Goal: Task Accomplishment & Management: Complete application form

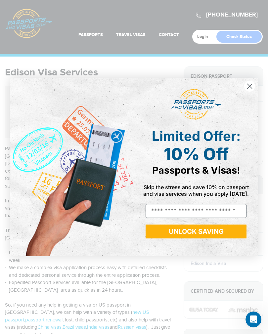
click at [246, 81] on icon "Close dialog" at bounding box center [250, 86] width 12 height 12
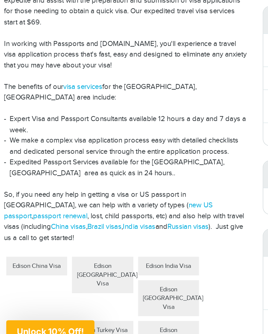
scroll to position [75, 0]
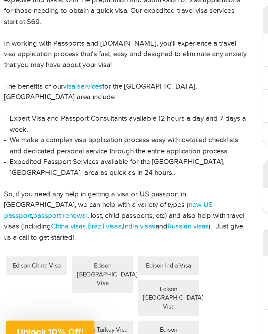
click at [113, 273] on div "Edison India Visa" at bounding box center [119, 279] width 42 height 13
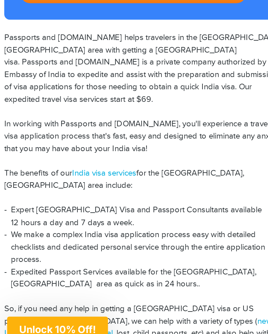
scroll to position [21, 0]
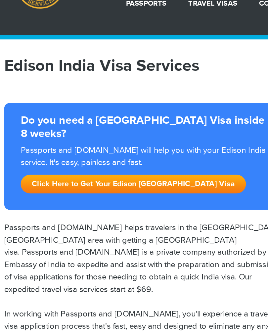
click at [61, 117] on link "Click Here to Get Your Edison India Visa" at bounding box center [83, 122] width 136 height 11
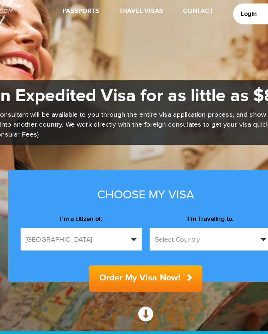
click at [85, 188] on span "[GEOGRAPHIC_DATA]" at bounding box center [88, 191] width 69 height 7
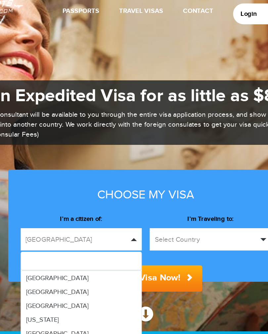
click at [87, 157] on div at bounding box center [134, 167] width 268 height 334
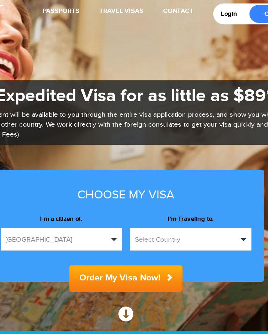
click at [160, 183] on button "Select Country" at bounding box center [177, 190] width 81 height 15
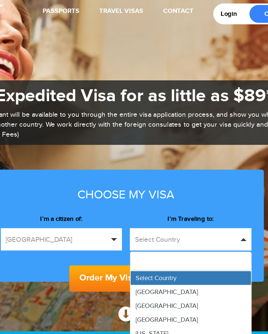
click at [140, 214] on span "Select Country" at bounding box center [153, 216] width 27 height 5
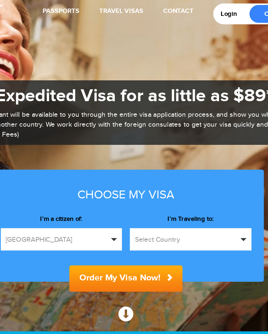
click at [210, 190] on span "button" at bounding box center [212, 191] width 4 height 2
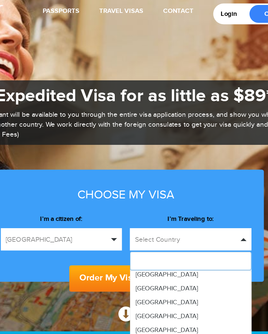
scroll to position [935, 0]
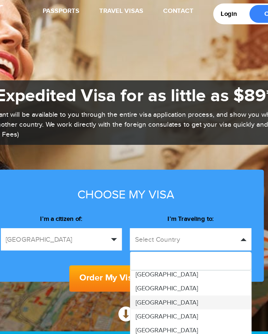
click at [140, 230] on span "India" at bounding box center [161, 232] width 42 height 5
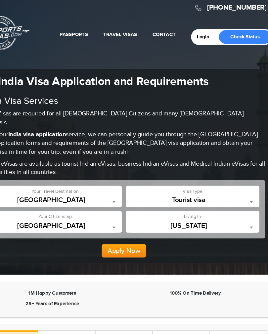
click at [241, 201] on span at bounding box center [244, 205] width 7 height 9
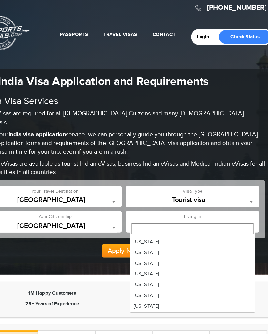
scroll to position [260, 0]
select select "**"
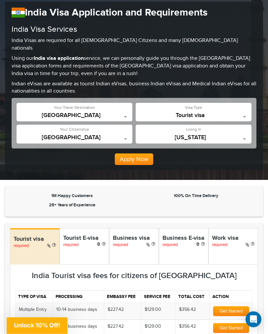
scroll to position [66, 0]
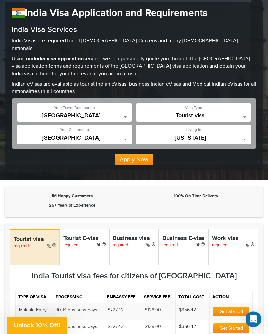
click at [34, 236] on div "Tourist visa required" at bounding box center [35, 247] width 50 height 36
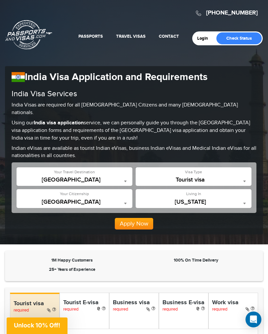
scroll to position [0, 0]
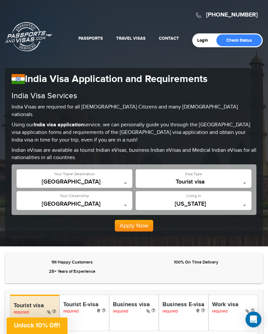
click at [131, 220] on button "Apply Now" at bounding box center [134, 226] width 38 height 12
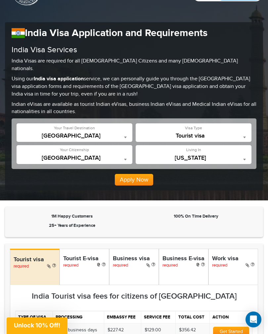
scroll to position [44, 0]
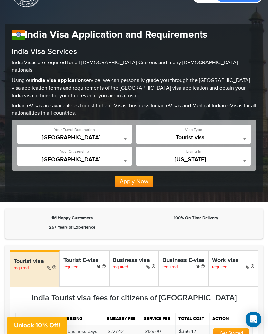
click at [131, 176] on button "Apply Now" at bounding box center [134, 182] width 38 height 12
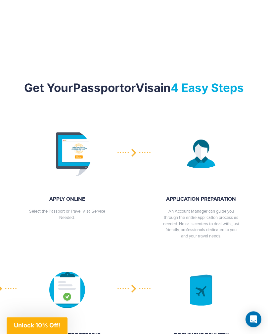
scroll to position [818, 0]
click at [68, 196] on strong "APPLY ONLINE" at bounding box center [67, 200] width 76 height 8
click at [64, 196] on strong "APPLY ONLINE" at bounding box center [67, 200] width 76 height 8
click at [139, 131] on div at bounding box center [201, 153] width 124 height 63
click at [139, 136] on div at bounding box center [201, 153] width 124 height 63
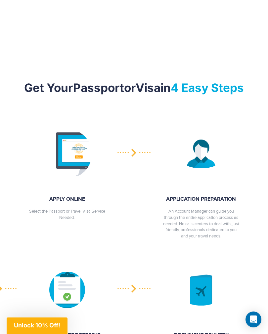
click at [72, 136] on img at bounding box center [67, 154] width 50 height 50
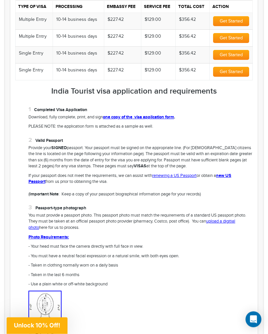
scroll to position [357, 0]
click at [158, 106] on li "Completed Visa Application Download, fully complete, print, and sign one copy o…" at bounding box center [140, 118] width 224 height 24
click at [149, 115] on link "one copy of the visa application form" at bounding box center [138, 117] width 71 height 5
